Goal: Task Accomplishment & Management: Use online tool/utility

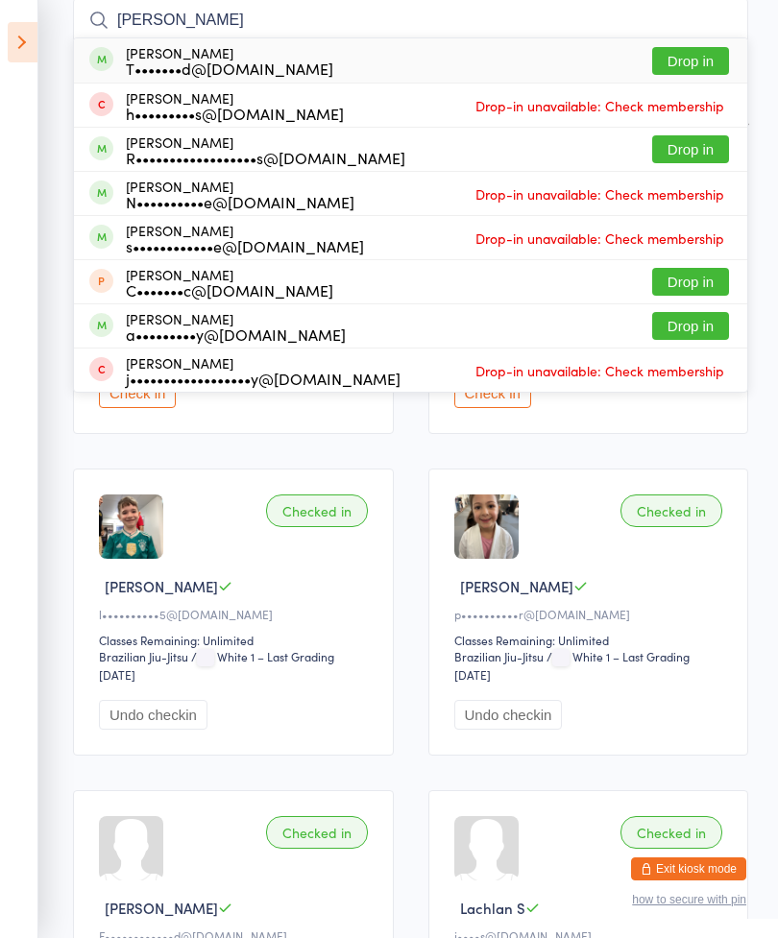
type input "[PERSON_NAME]"
click at [2, 354] on aside "Events for [DATE] [DATE] [DATE] Sun Mon Tue Wed Thu Fri Sat 36 31 01 02 03 04 0…" at bounding box center [19, 469] width 38 height 938
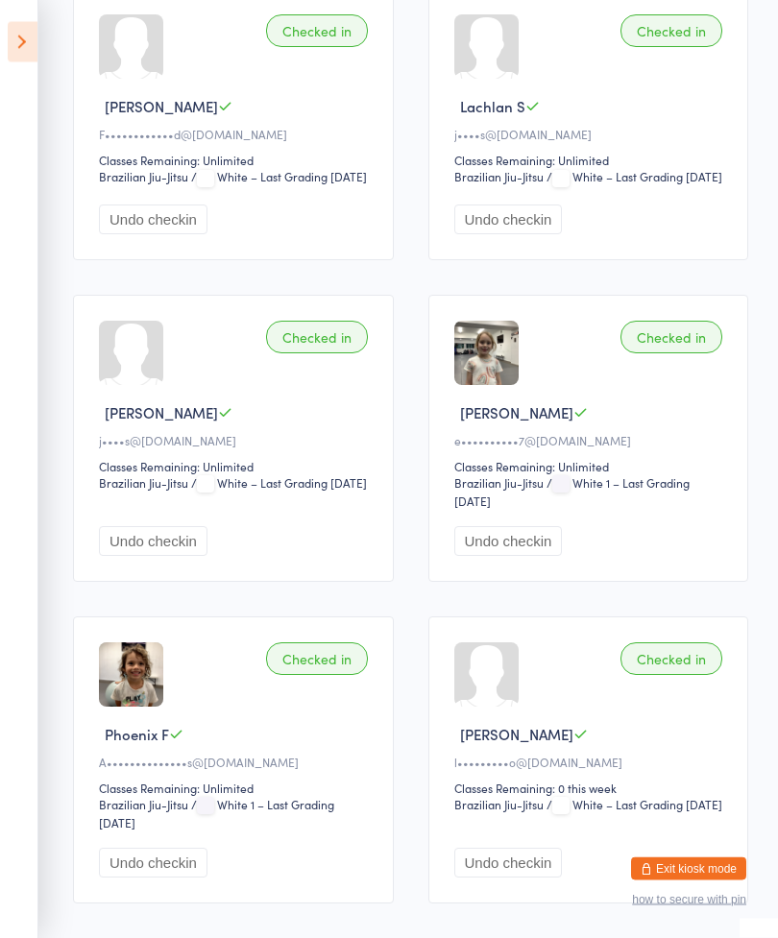
scroll to position [1097, 0]
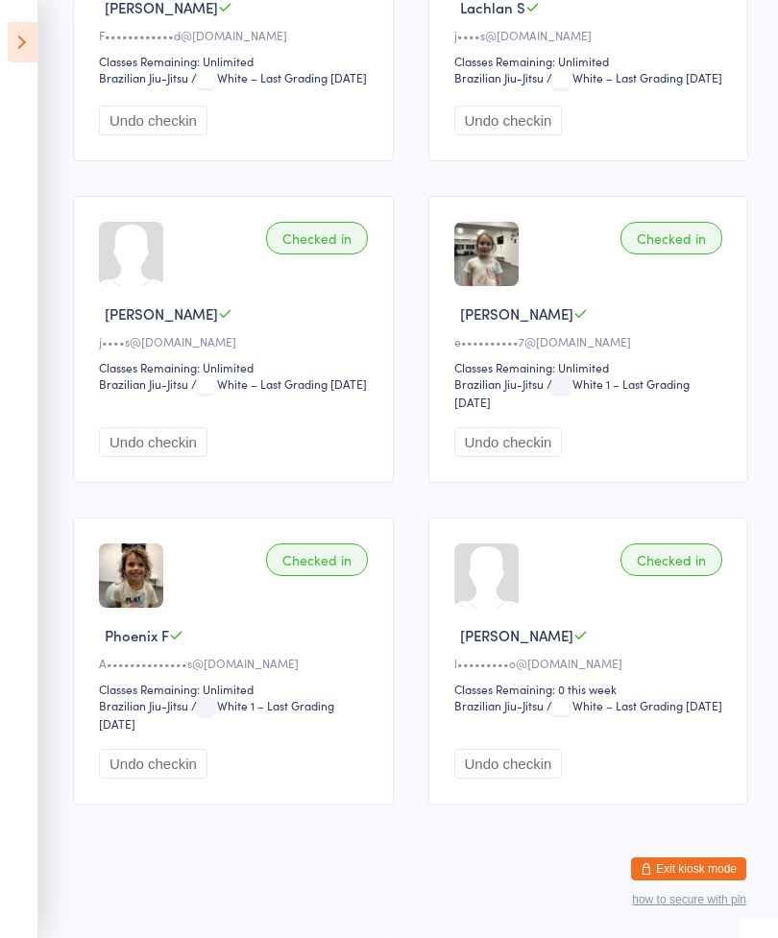
click at [36, 39] on icon at bounding box center [23, 42] width 30 height 40
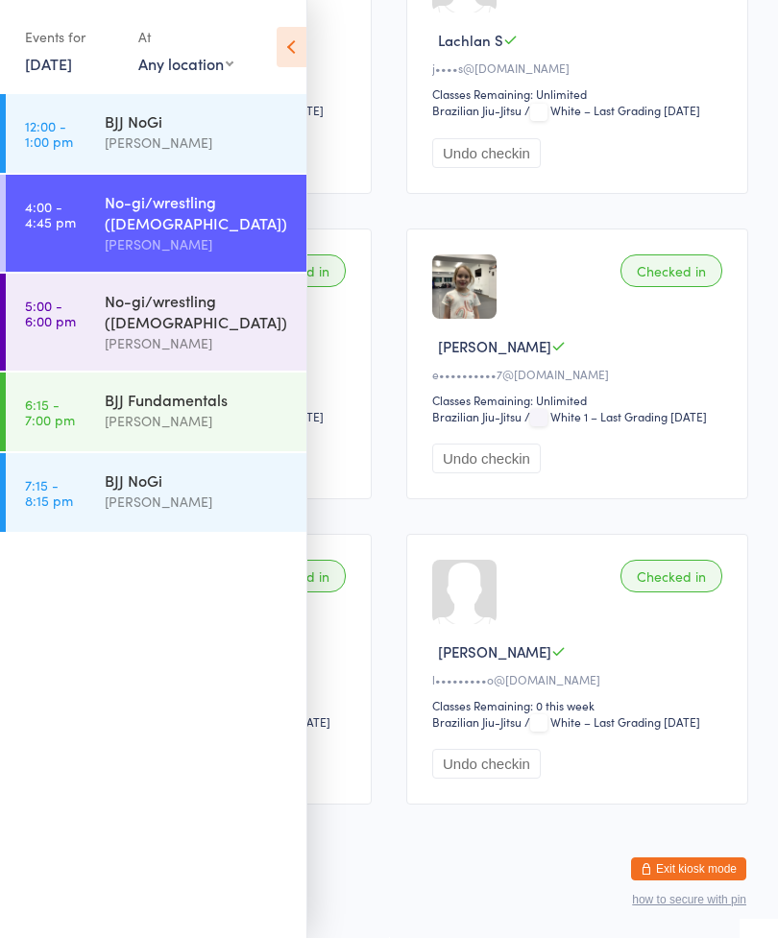
scroll to position [1080, 0]
click at [111, 332] on div "[PERSON_NAME]" at bounding box center [197, 343] width 185 height 22
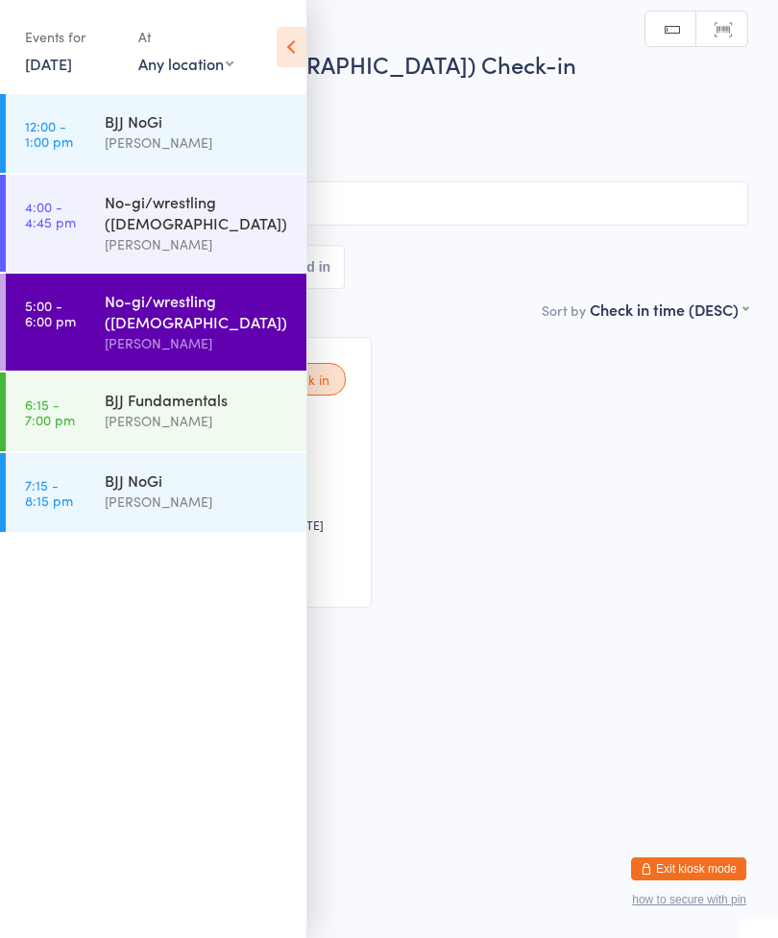
click at [298, 41] on icon at bounding box center [292, 47] width 30 height 40
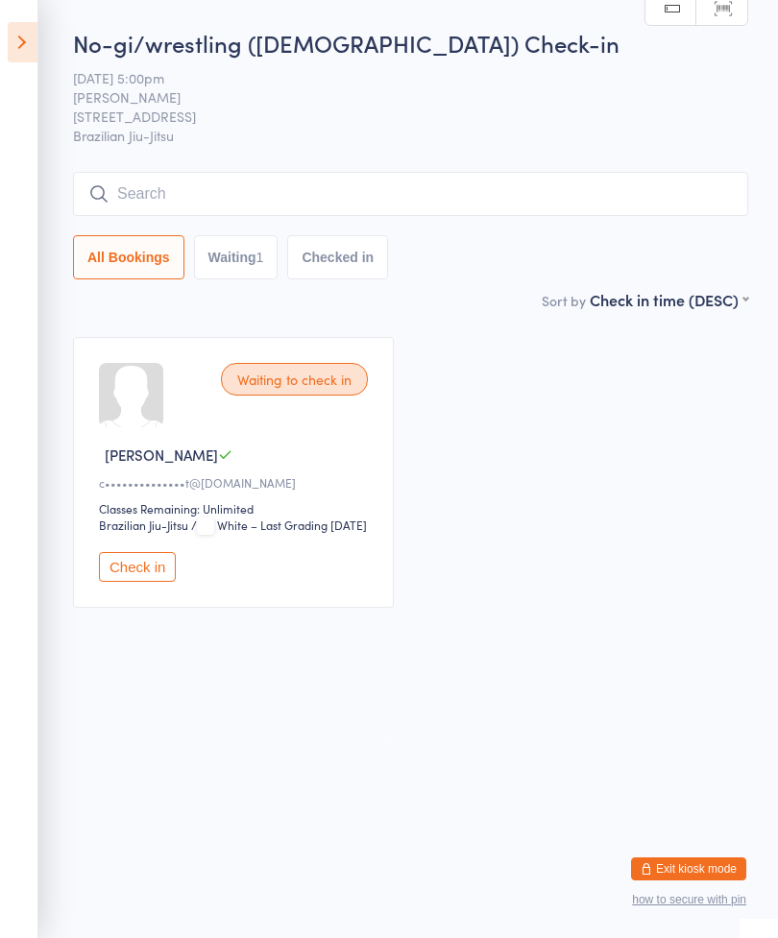
click at [218, 215] on input "search" at bounding box center [410, 194] width 675 height 44
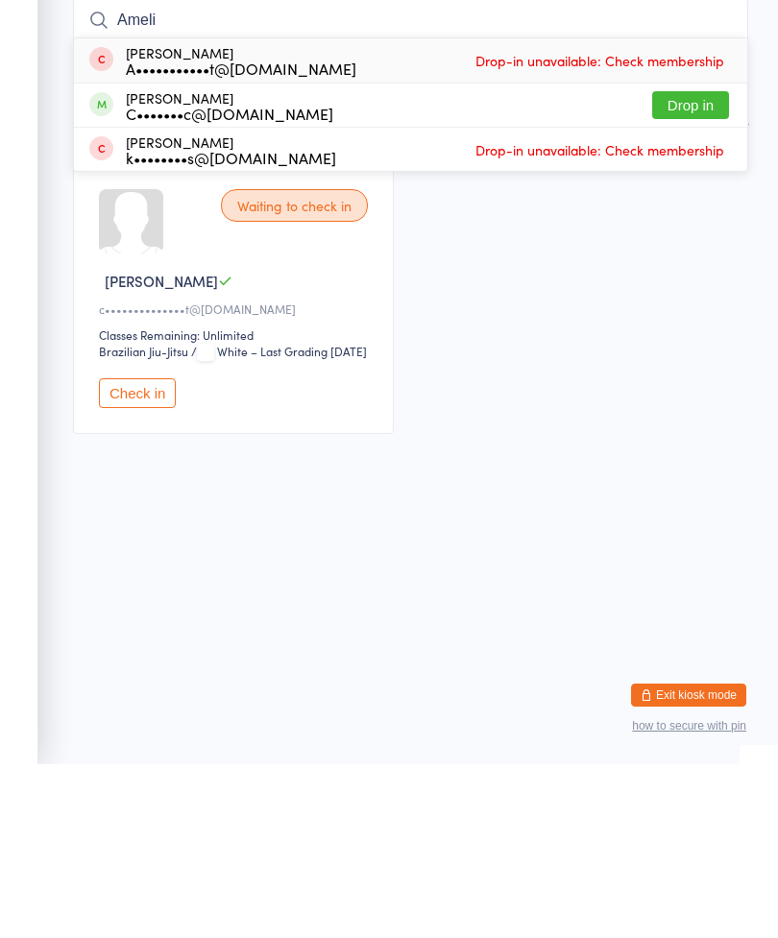
type input "Ameli"
click at [709, 265] on button "Drop in" at bounding box center [690, 279] width 77 height 28
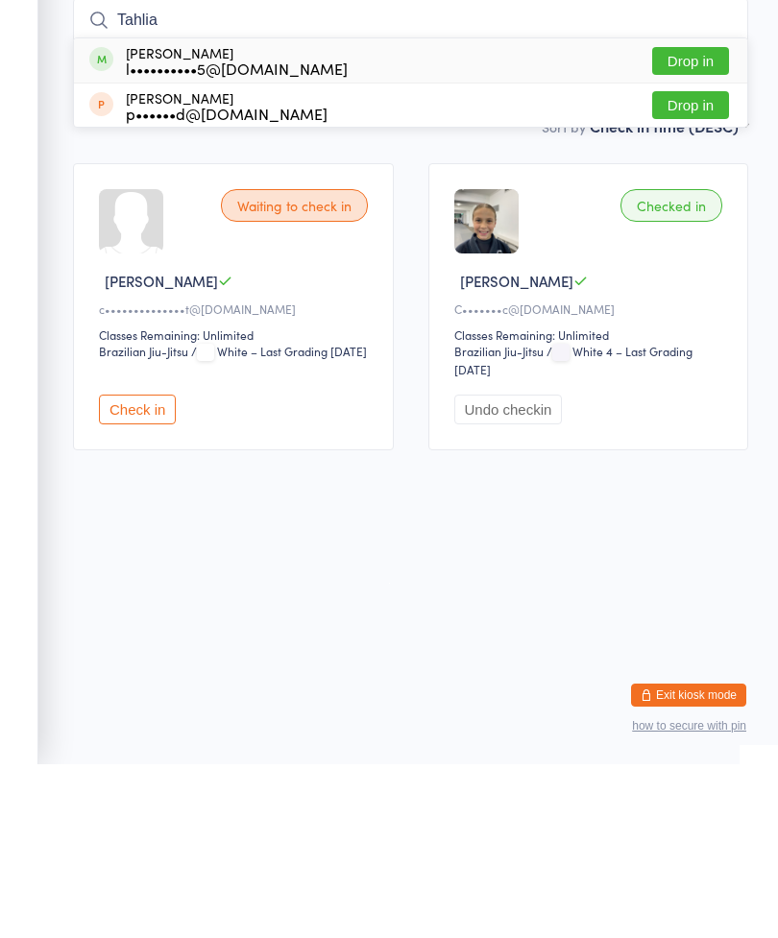
type input "Tahlia"
click at [719, 221] on button "Drop in" at bounding box center [690, 235] width 77 height 28
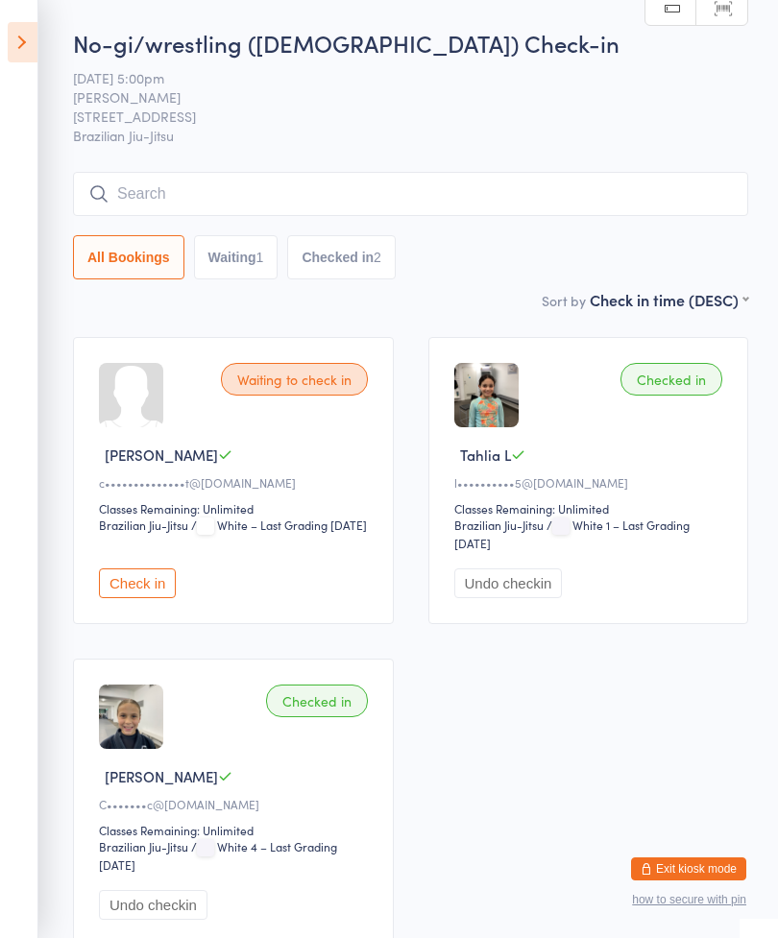
click at [130, 572] on div "Waiting to check in Jack L c••••••••••••••t@[DOMAIN_NAME] Classes Remaining: Un…" at bounding box center [233, 480] width 321 height 287
click at [118, 591] on button "Check in" at bounding box center [137, 583] width 77 height 30
click at [259, 187] on input "search" at bounding box center [410, 194] width 675 height 44
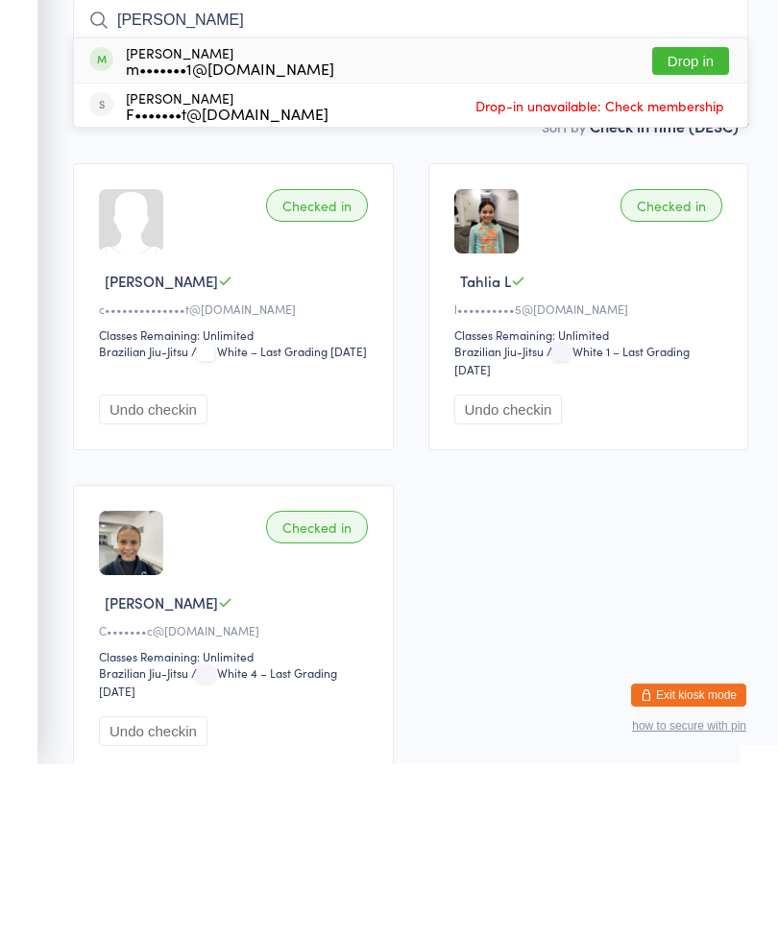
type input "[PERSON_NAME]"
click at [713, 221] on button "Drop in" at bounding box center [690, 235] width 77 height 28
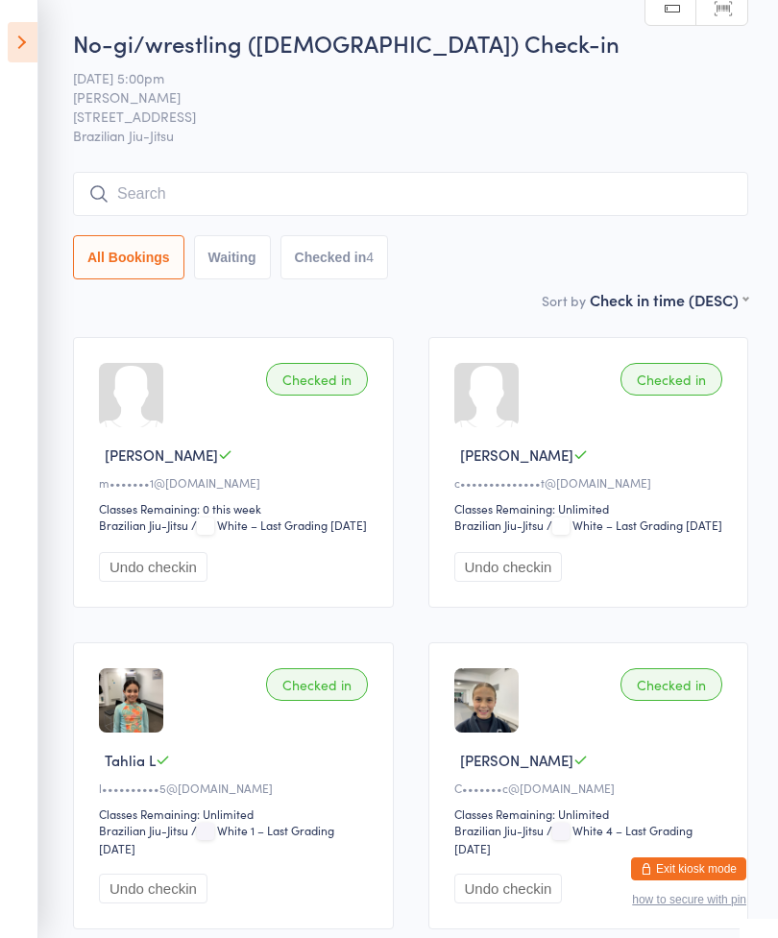
click at [29, 42] on icon at bounding box center [23, 42] width 30 height 40
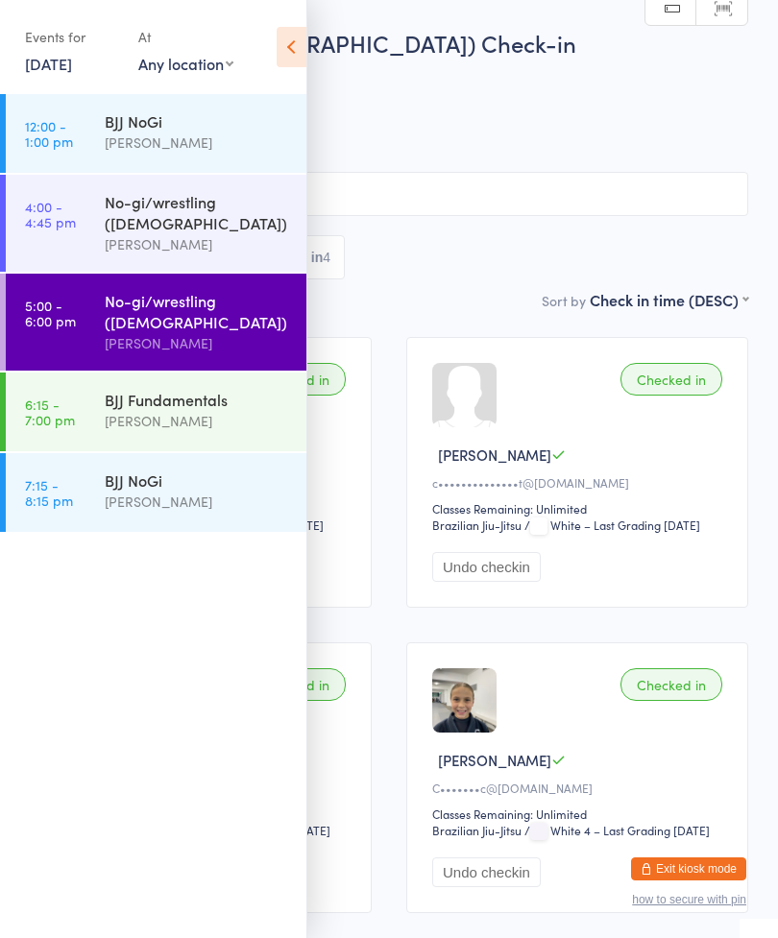
click at [242, 389] on div "BJJ Fundamentals" at bounding box center [197, 399] width 185 height 21
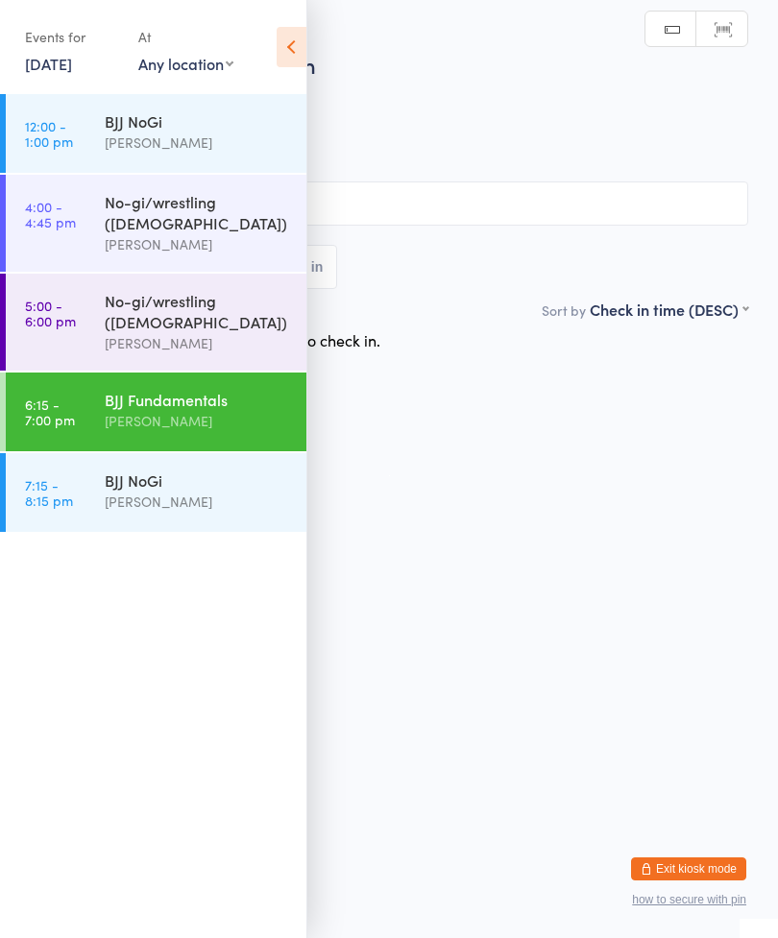
click at [298, 36] on icon at bounding box center [292, 47] width 30 height 40
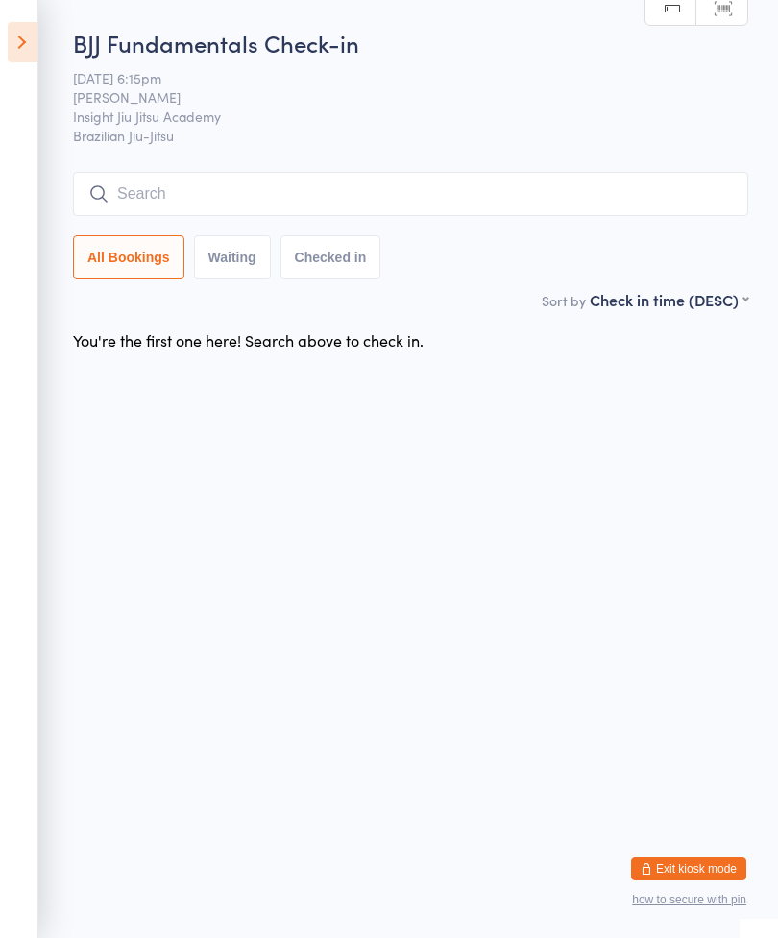
click at [25, 35] on icon at bounding box center [23, 42] width 30 height 40
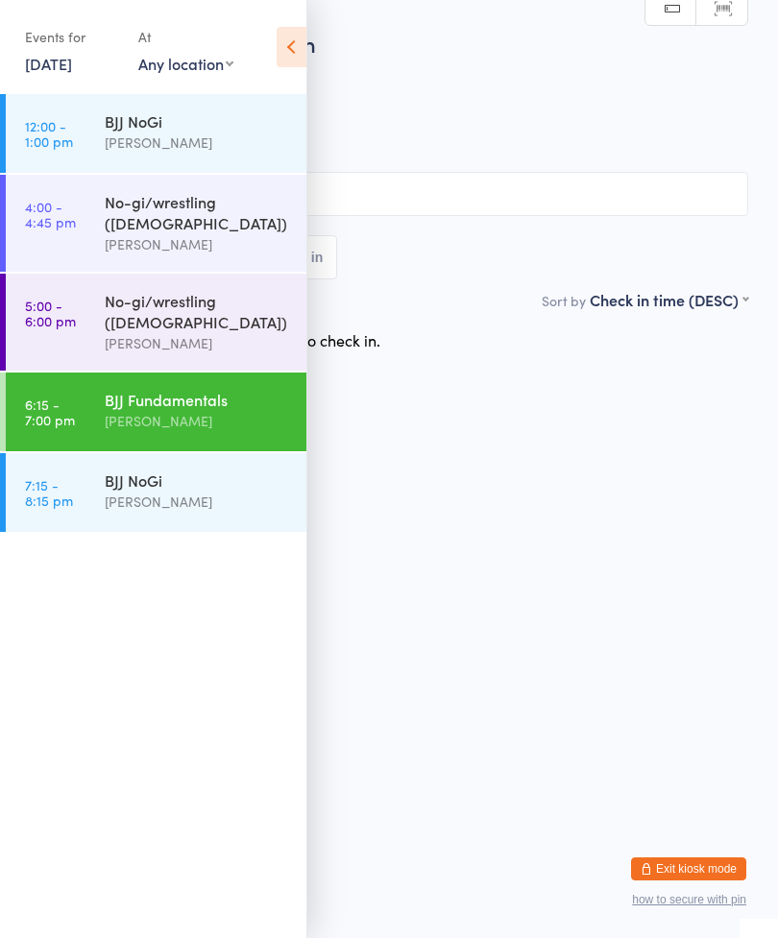
click at [258, 48] on div "Events for [DATE] [DATE] [DATE] Sun Mon Tue Wed Thu Fri Sat 36 31 01 02 03 04 0…" at bounding box center [153, 48] width 306 height 97
click at [301, 44] on icon at bounding box center [292, 47] width 30 height 40
